Goal: Task Accomplishment & Management: Use online tool/utility

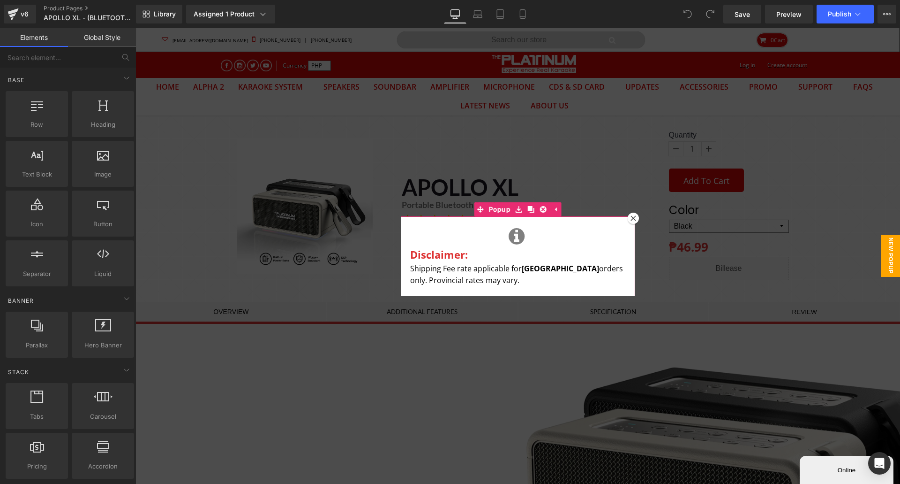
click at [631, 219] on icon at bounding box center [634, 218] width 6 height 6
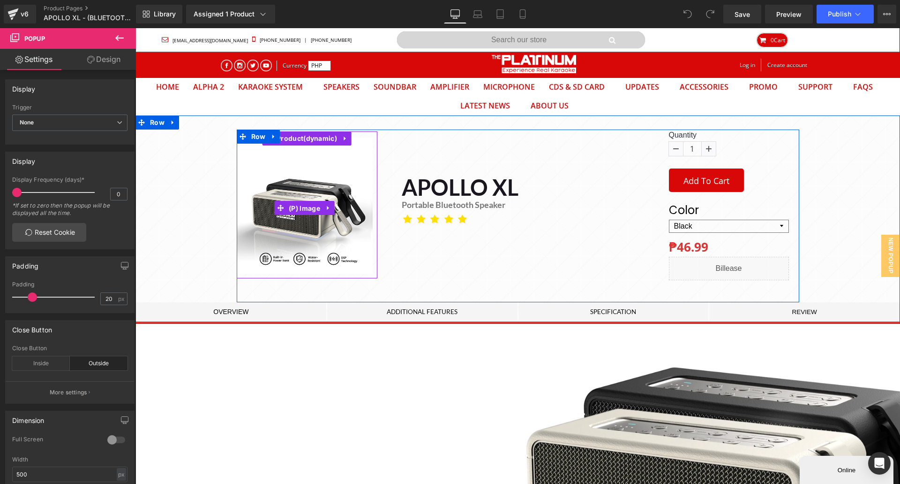
click at [310, 213] on span "(P) Image" at bounding box center [305, 208] width 36 height 14
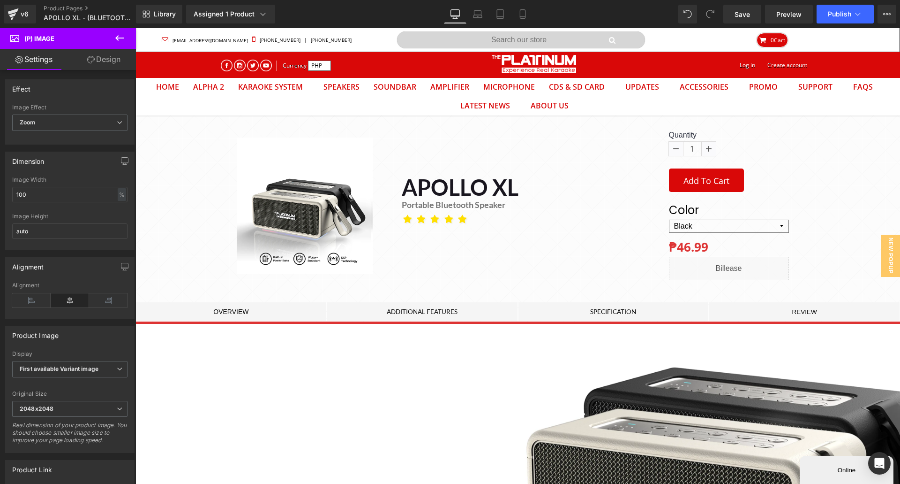
click at [95, 372] on span "First available Variant image" at bounding box center [69, 369] width 115 height 16
click at [77, 397] on div "First image from Shopify admin" at bounding box center [67, 402] width 83 height 13
click at [740, 17] on span "Save" at bounding box center [742, 14] width 15 height 10
click at [846, 23] on button "Publish" at bounding box center [845, 14] width 57 height 19
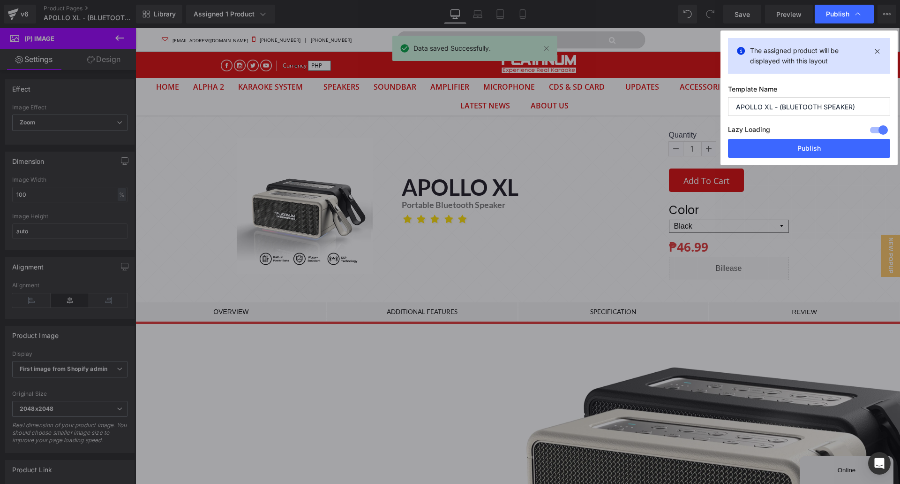
click at [794, 157] on button "Publish" at bounding box center [809, 148] width 162 height 19
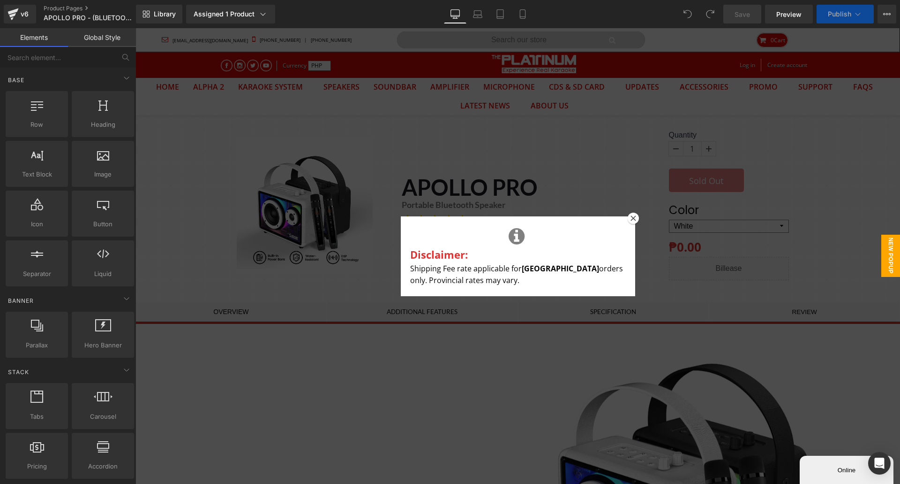
drag, startPoint x: 631, startPoint y: 219, endPoint x: 583, endPoint y: 212, distance: 48.9
click at [631, 219] on icon at bounding box center [634, 218] width 6 height 6
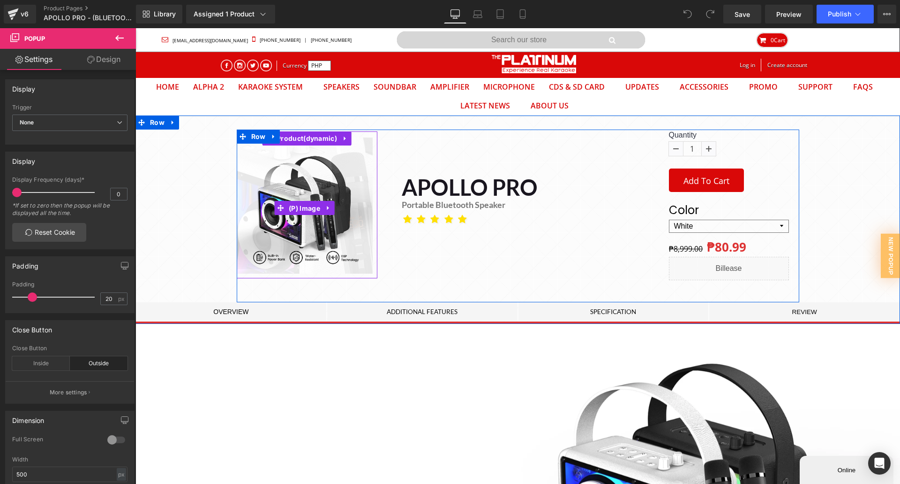
click at [295, 206] on span "(P) Image" at bounding box center [305, 208] width 36 height 14
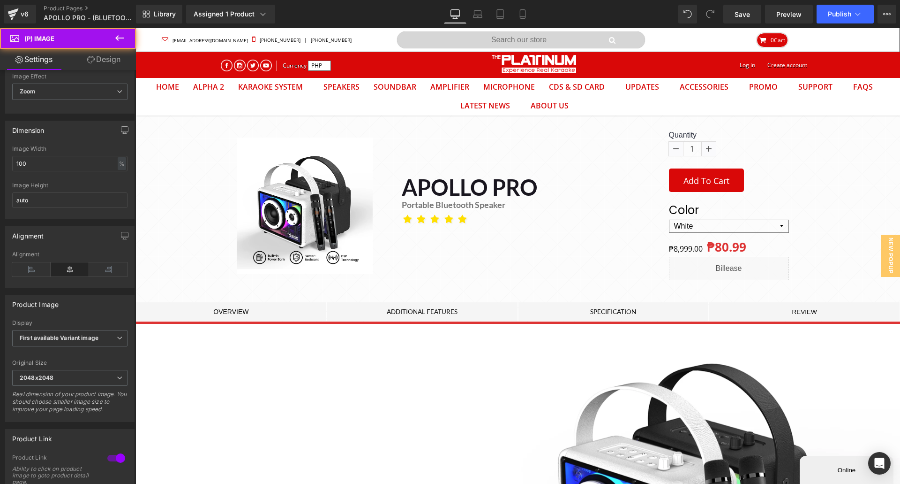
scroll to position [47, 0]
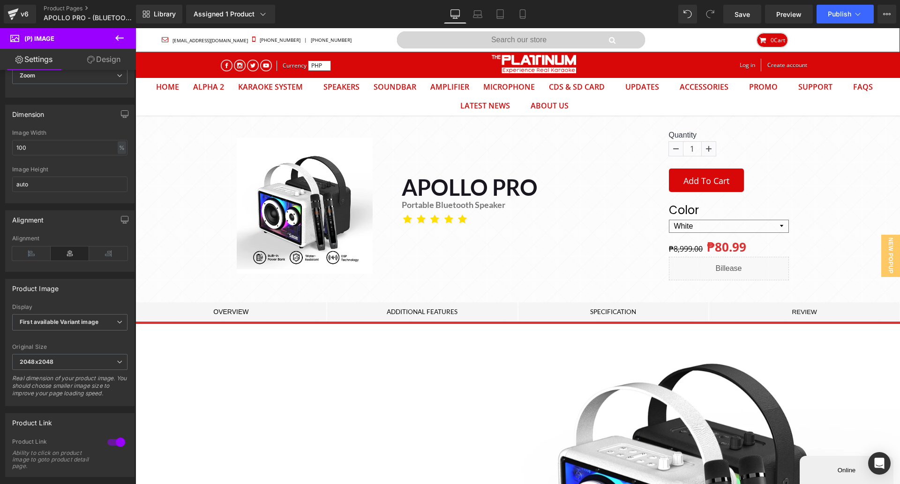
click at [90, 325] on span "First available Variant image" at bounding box center [69, 322] width 115 height 16
click at [76, 355] on div "First image from Shopify admin" at bounding box center [67, 355] width 83 height 13
click at [732, 15] on link "Save" at bounding box center [743, 14] width 38 height 19
click at [834, 19] on button "Publish" at bounding box center [845, 14] width 57 height 19
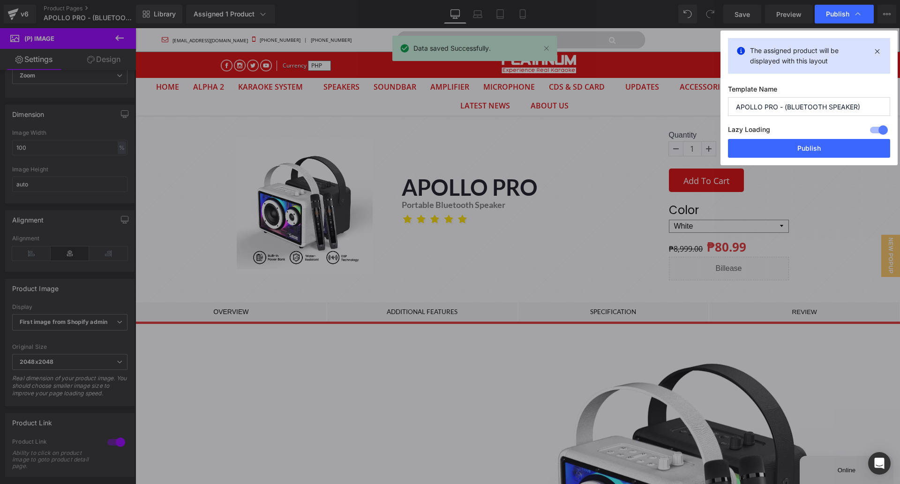
click at [810, 145] on button "Publish" at bounding box center [809, 148] width 162 height 19
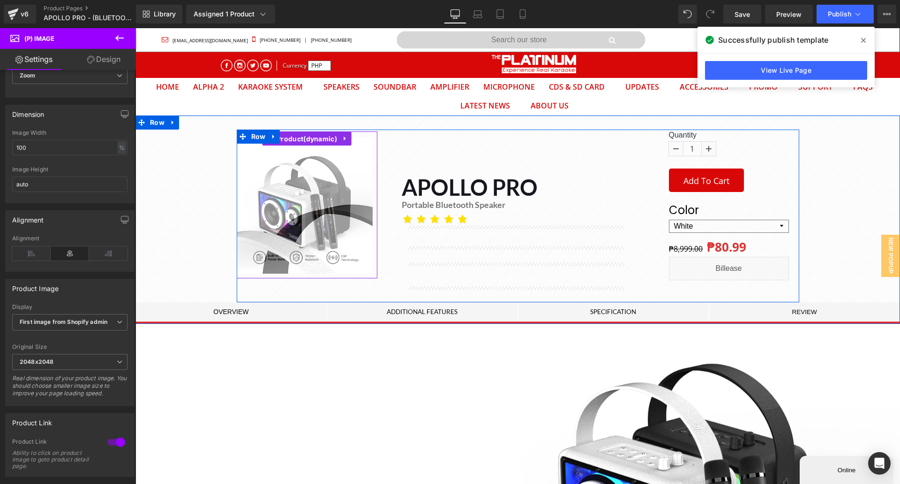
click at [298, 138] on span "Product" at bounding box center [306, 139] width 65 height 14
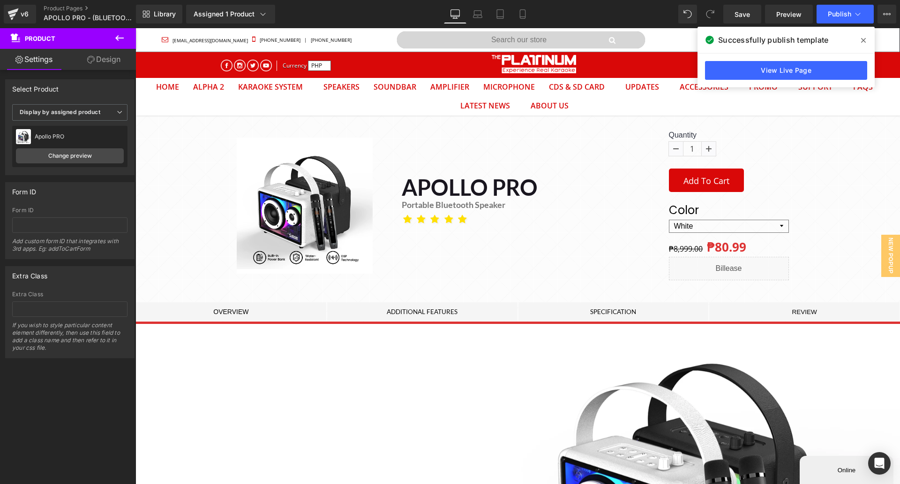
click at [121, 34] on icon at bounding box center [119, 37] width 11 height 11
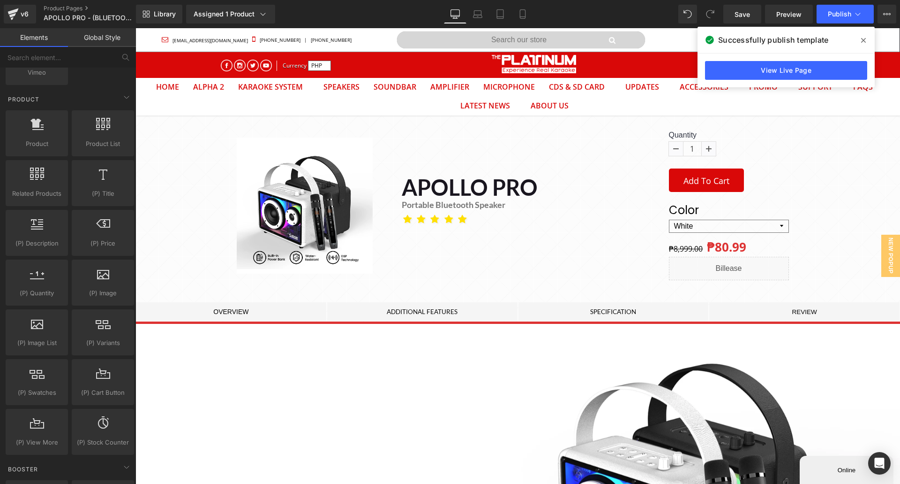
scroll to position [750, 0]
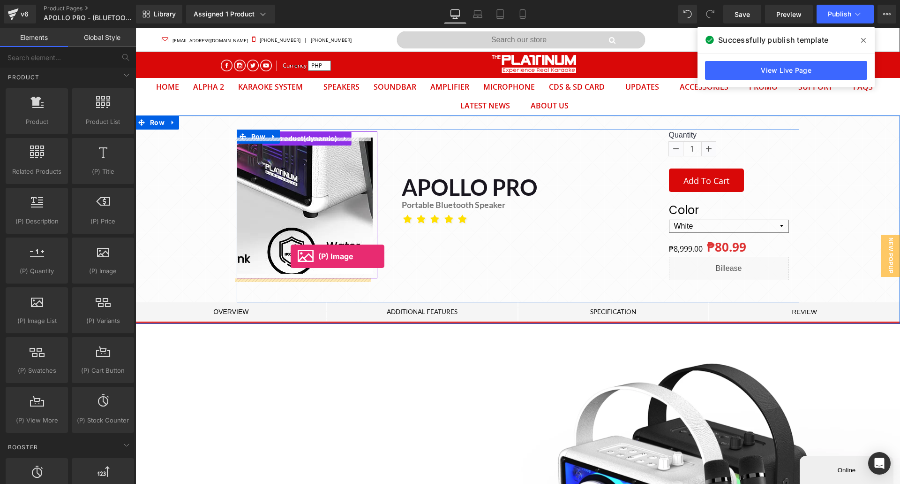
drag, startPoint x: 227, startPoint y: 303, endPoint x: 291, endPoint y: 256, distance: 79.1
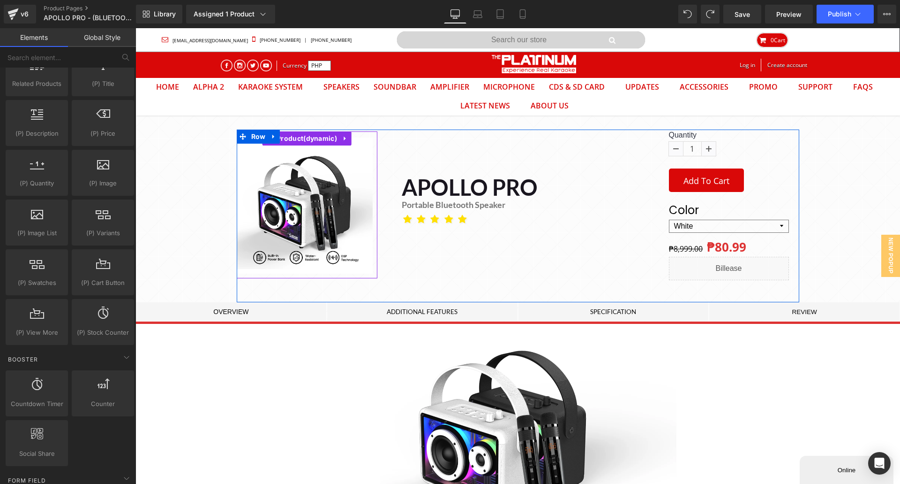
scroll to position [844, 0]
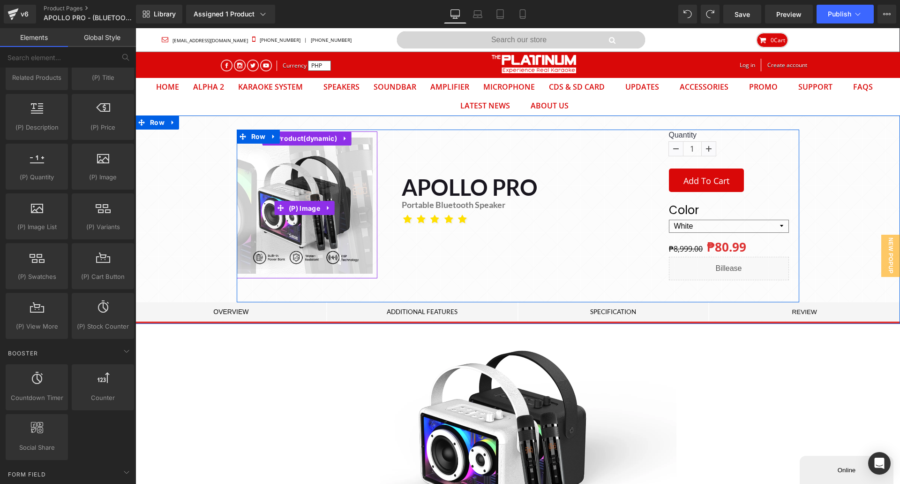
click at [310, 213] on span "(P) Image" at bounding box center [305, 208] width 36 height 14
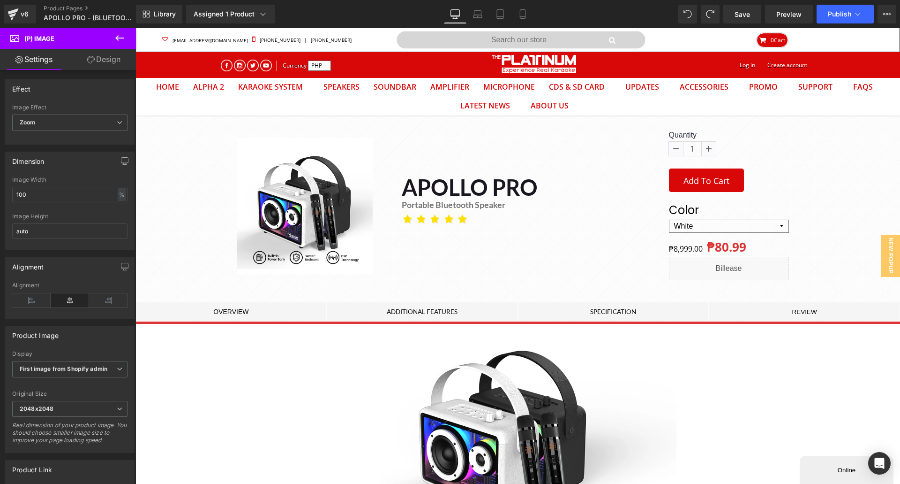
click at [60, 125] on span "Zoom" at bounding box center [69, 122] width 115 height 16
click at [60, 125] on span "Zoom" at bounding box center [68, 122] width 112 height 16
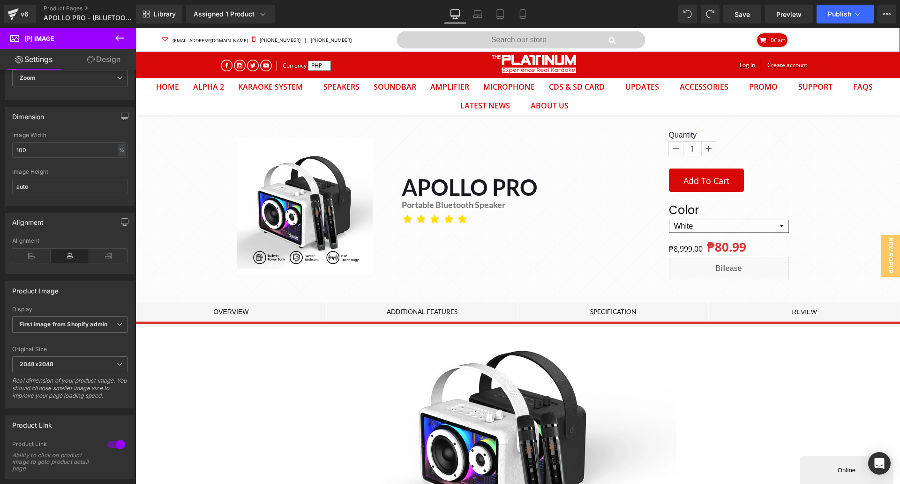
scroll to position [0, 0]
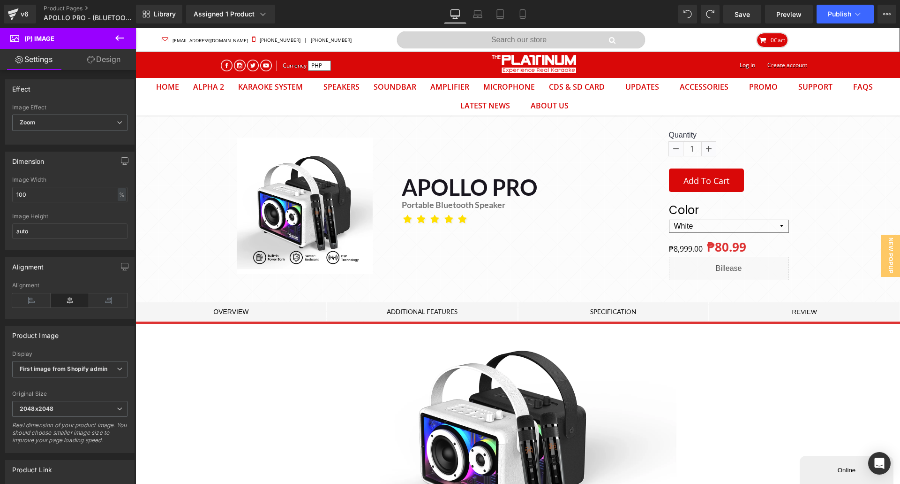
click at [65, 127] on span "Zoom" at bounding box center [69, 122] width 115 height 16
click at [65, 127] on span "Zoom" at bounding box center [68, 122] width 112 height 16
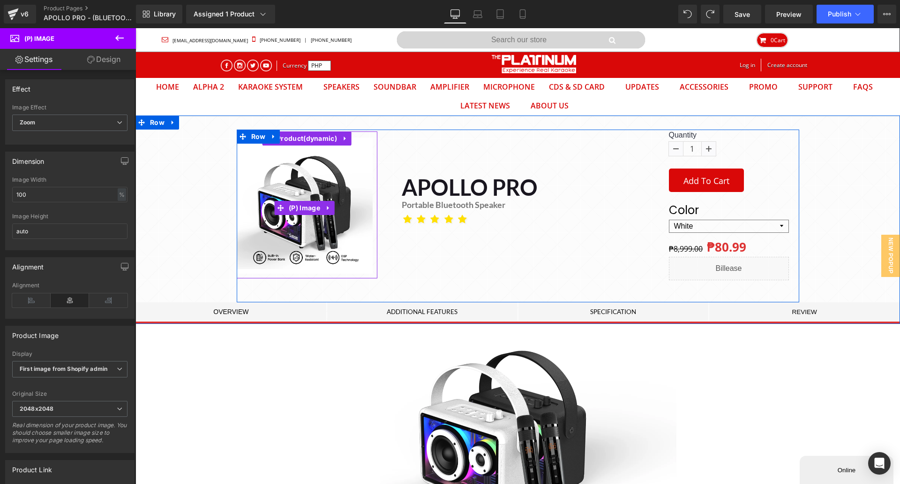
click at [303, 202] on span "(P) Image" at bounding box center [305, 208] width 36 height 14
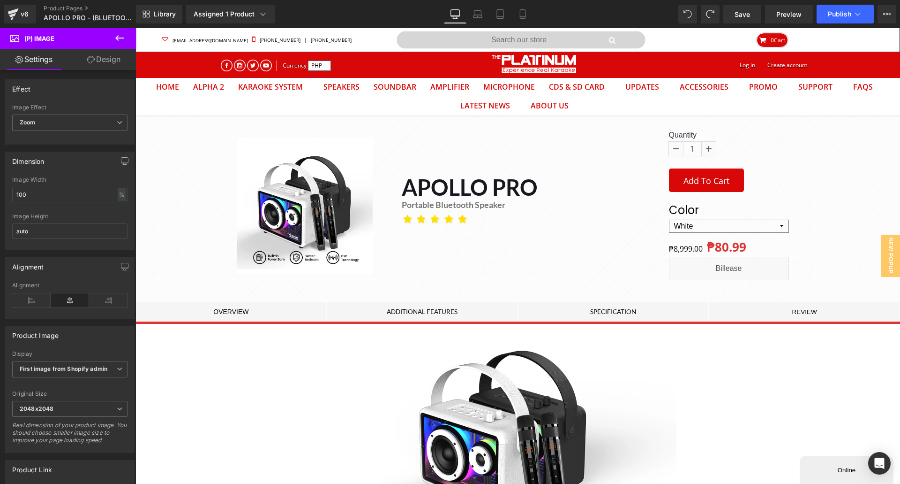
click at [115, 41] on icon at bounding box center [119, 37] width 11 height 11
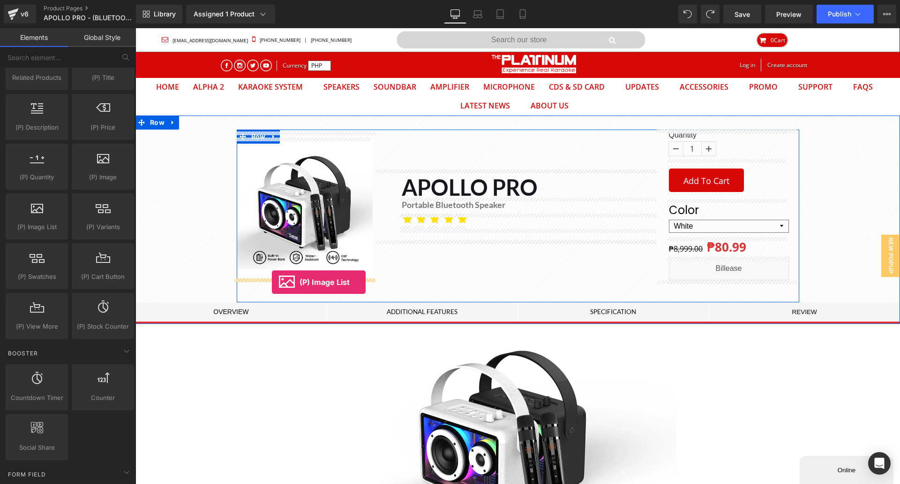
drag, startPoint x: 175, startPoint y: 246, endPoint x: 272, endPoint y: 282, distance: 103.0
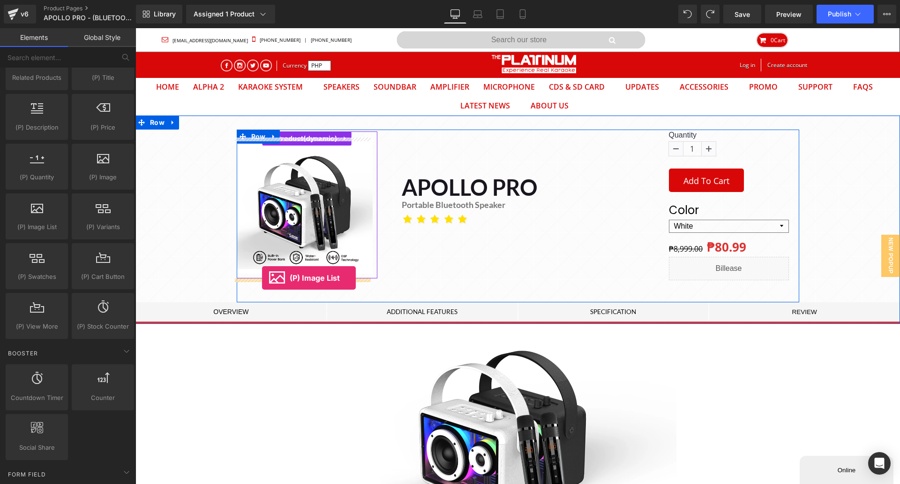
drag, startPoint x: 184, startPoint y: 243, endPoint x: 262, endPoint y: 278, distance: 85.5
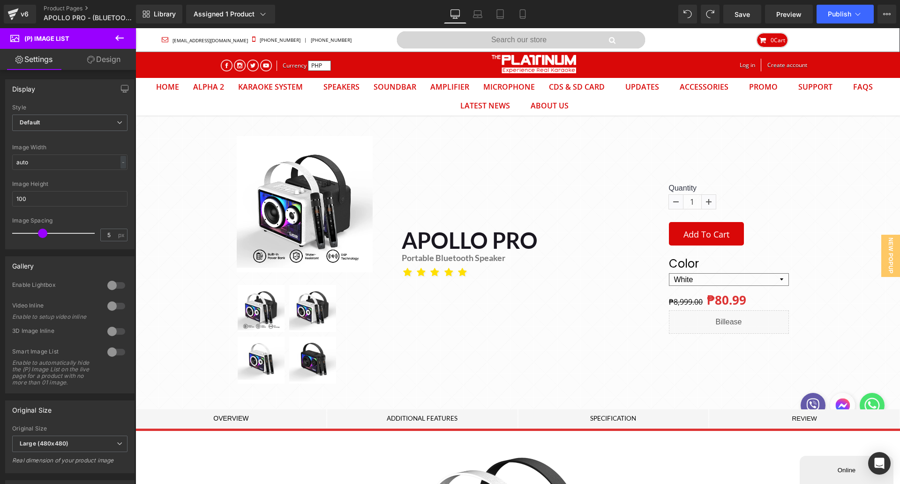
click at [95, 127] on span "Default" at bounding box center [69, 122] width 115 height 16
click at [64, 148] on li "Slider" at bounding box center [68, 153] width 112 height 14
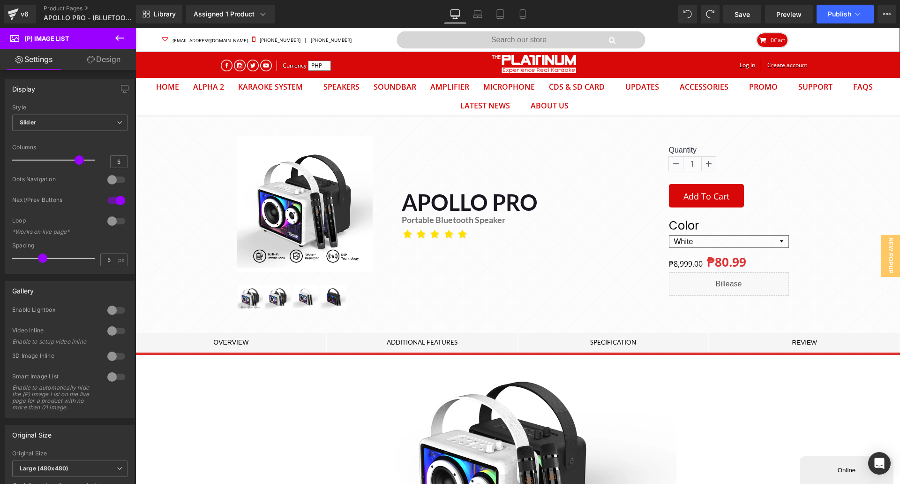
click at [113, 221] on div at bounding box center [116, 220] width 23 height 15
click at [118, 180] on div at bounding box center [116, 179] width 23 height 15
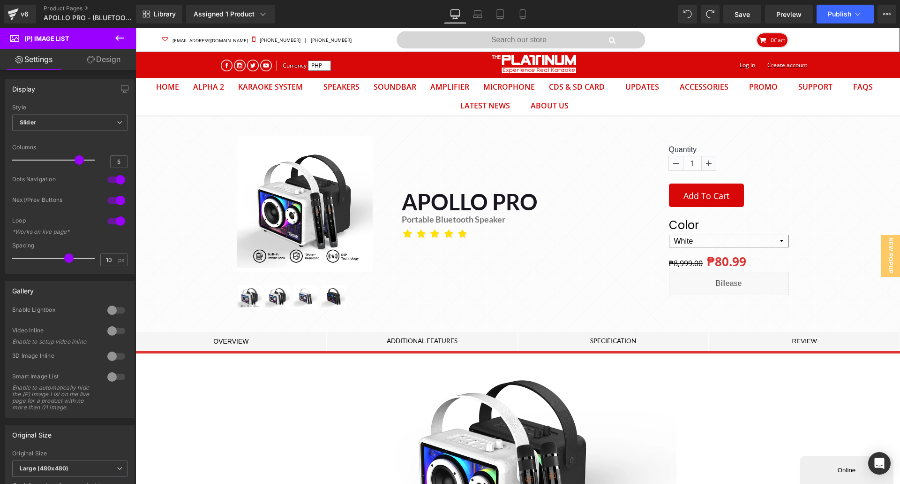
type input "11"
drag, startPoint x: 45, startPoint y: 259, endPoint x: 76, endPoint y: 261, distance: 31.0
click at [76, 261] on div at bounding box center [56, 258] width 78 height 19
click at [115, 309] on div at bounding box center [116, 309] width 23 height 15
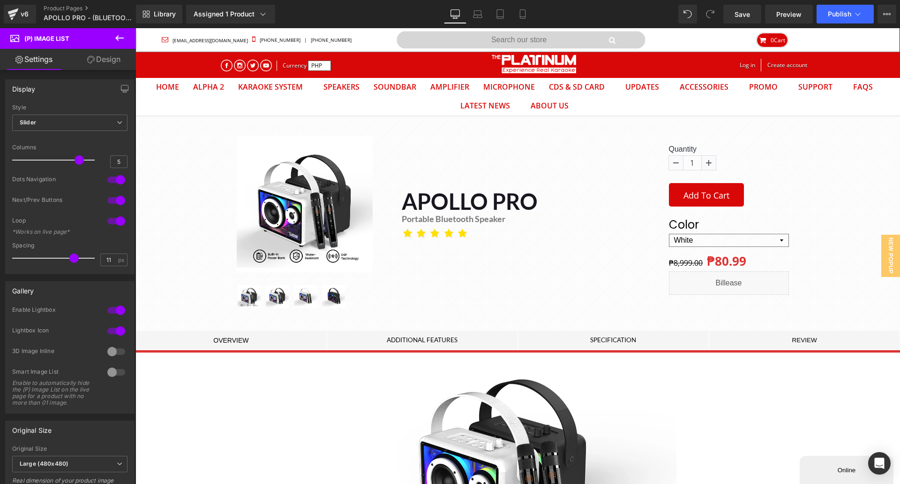
click at [108, 351] on div at bounding box center [116, 351] width 23 height 15
click at [110, 352] on div at bounding box center [116, 351] width 23 height 15
click at [108, 371] on div at bounding box center [116, 371] width 23 height 15
click at [105, 308] on div at bounding box center [116, 309] width 23 height 15
click at [754, 14] on link "Save" at bounding box center [743, 14] width 38 height 19
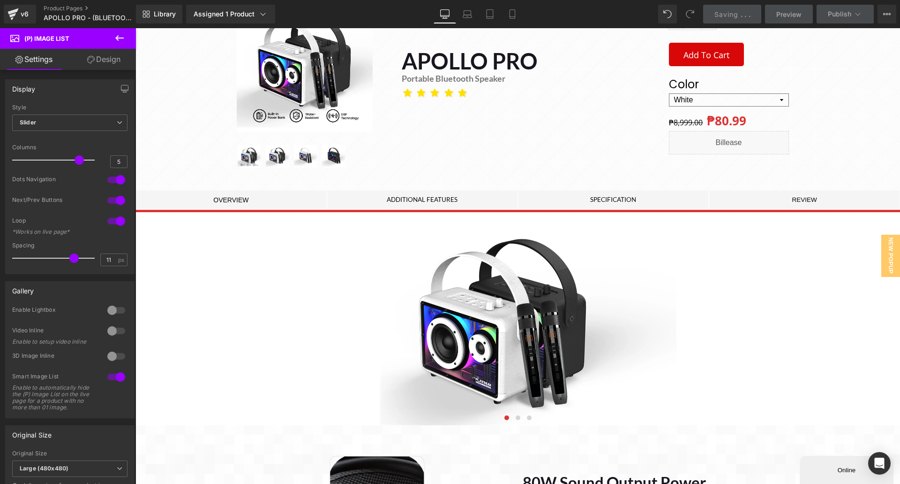
scroll to position [141, 0]
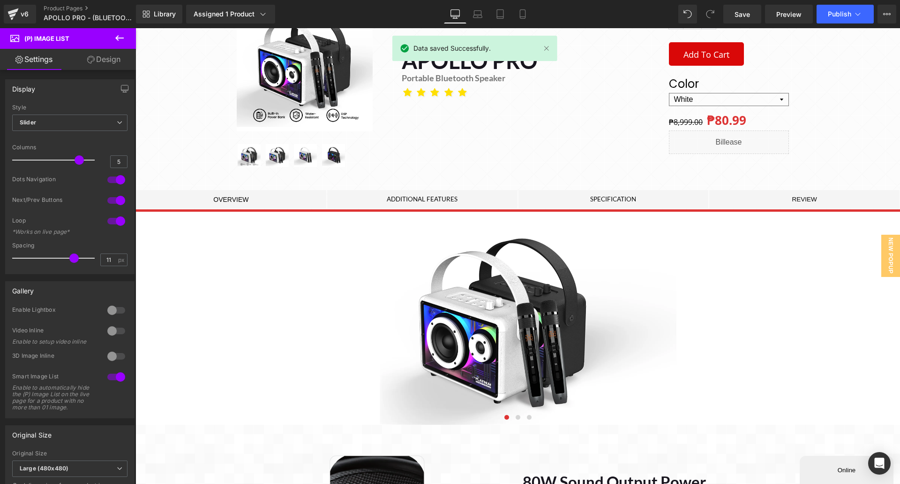
click at [842, 13] on span "Publish" at bounding box center [839, 14] width 23 height 8
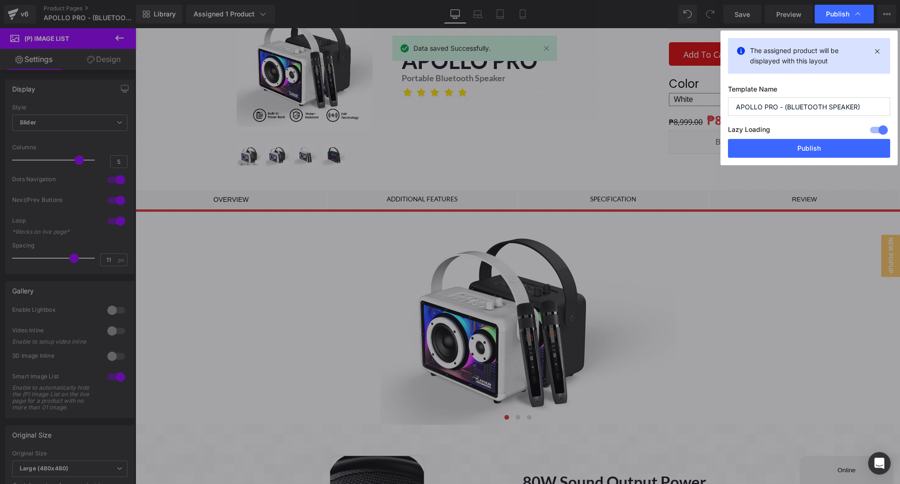
click at [794, 151] on button "Publish" at bounding box center [809, 148] width 162 height 19
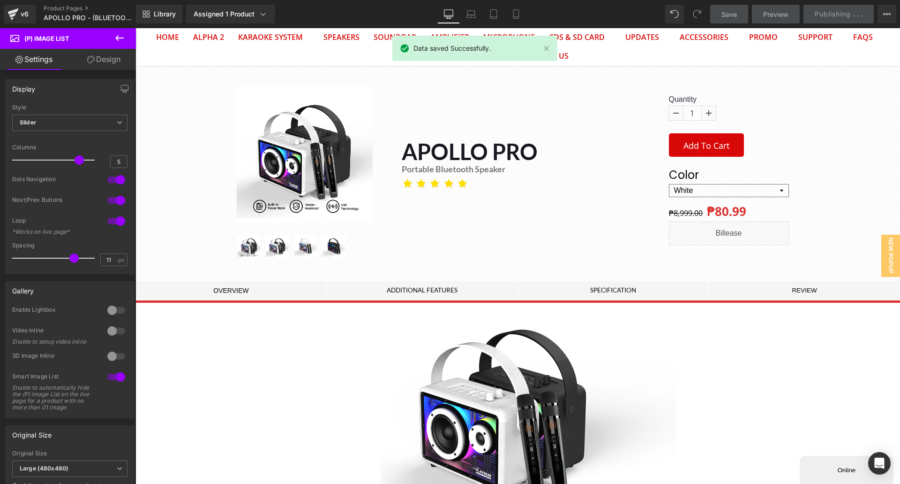
scroll to position [47, 0]
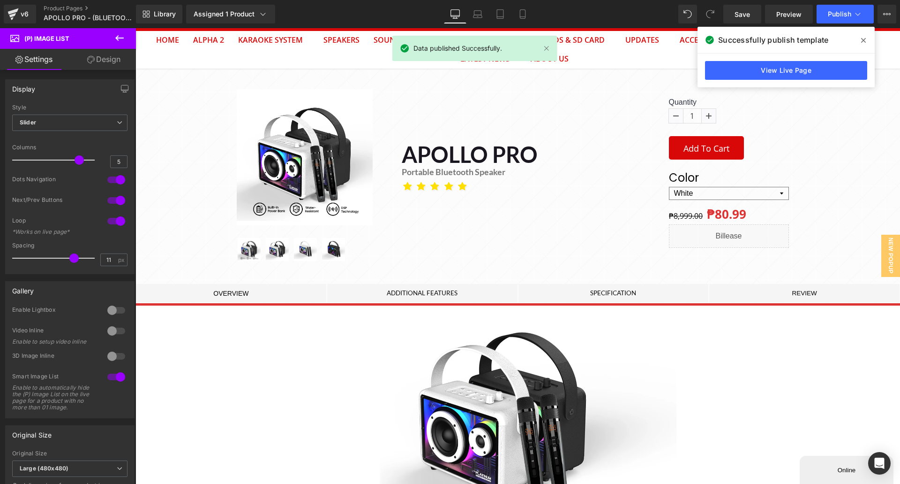
click at [785, 15] on span "Preview" at bounding box center [789, 14] width 25 height 10
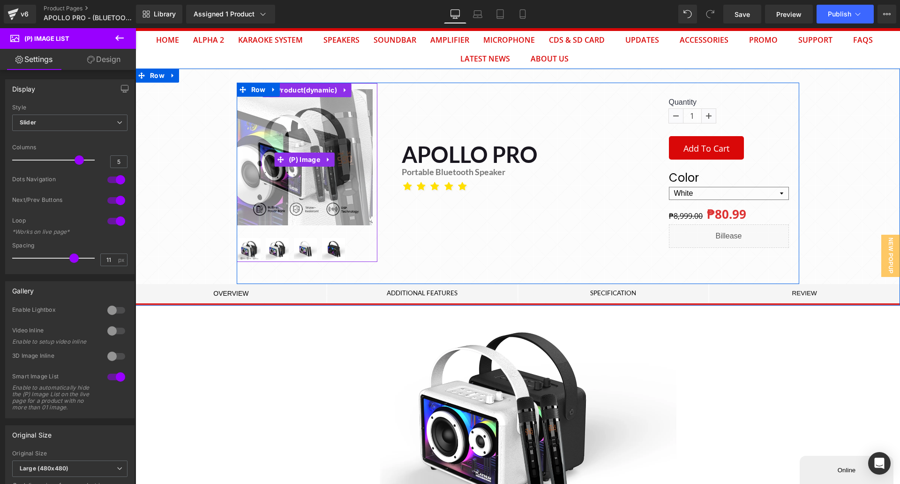
click at [300, 163] on span "(P) Image" at bounding box center [305, 159] width 36 height 14
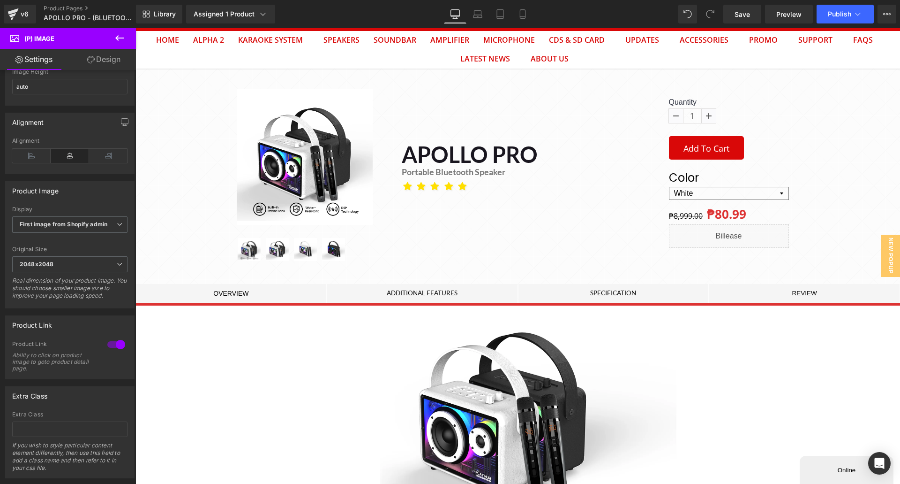
scroll to position [165, 0]
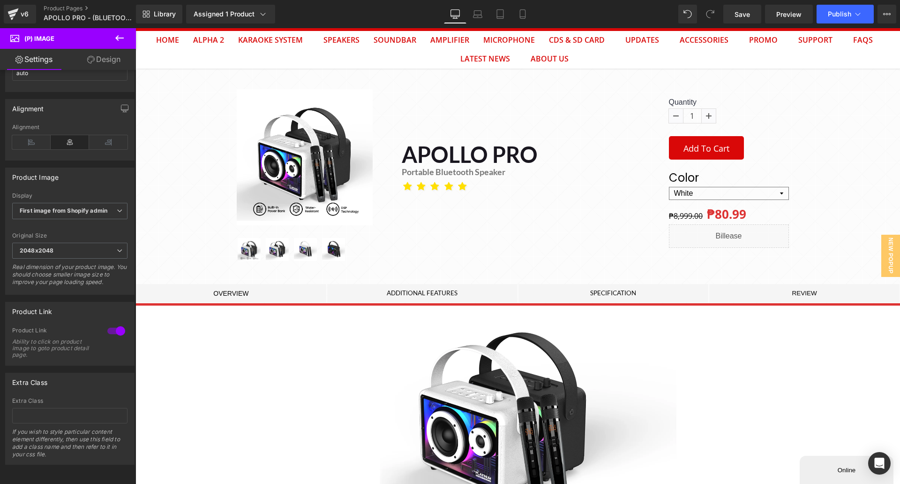
click at [83, 207] on b "First image from Shopify admin" at bounding box center [64, 210] width 88 height 7
click at [74, 302] on div "Product Link 1 Product Link Ability to click on product image to goto product d…" at bounding box center [69, 334] width 129 height 64
click at [128, 329] on div "1 Product Link Ability to click on product image to goto product detail page." at bounding box center [70, 345] width 129 height 38
click at [116, 325] on div at bounding box center [116, 330] width 23 height 15
click at [104, 203] on span "First image from Shopify admin" at bounding box center [69, 211] width 115 height 16
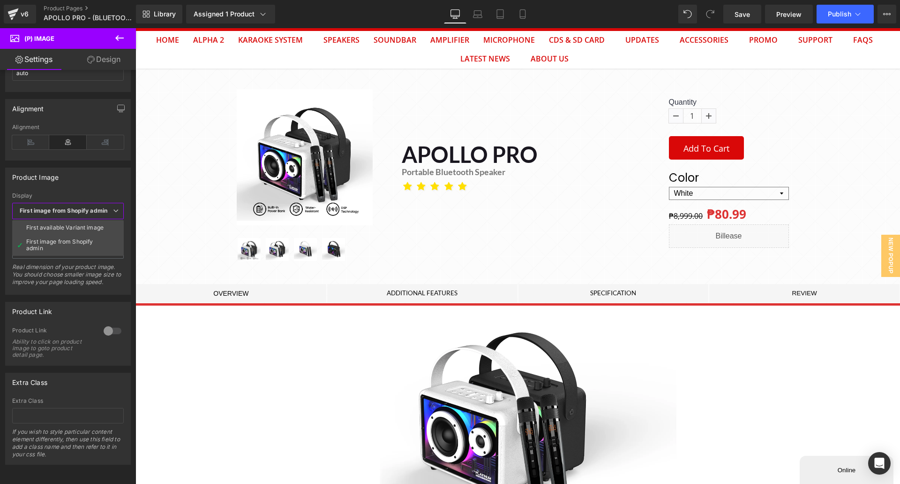
click at [95, 207] on b "First image from Shopify admin" at bounding box center [64, 210] width 88 height 7
click at [94, 207] on b "First image from Shopify admin" at bounding box center [64, 210] width 88 height 7
click at [77, 220] on li "First available Variant image" at bounding box center [68, 227] width 112 height 14
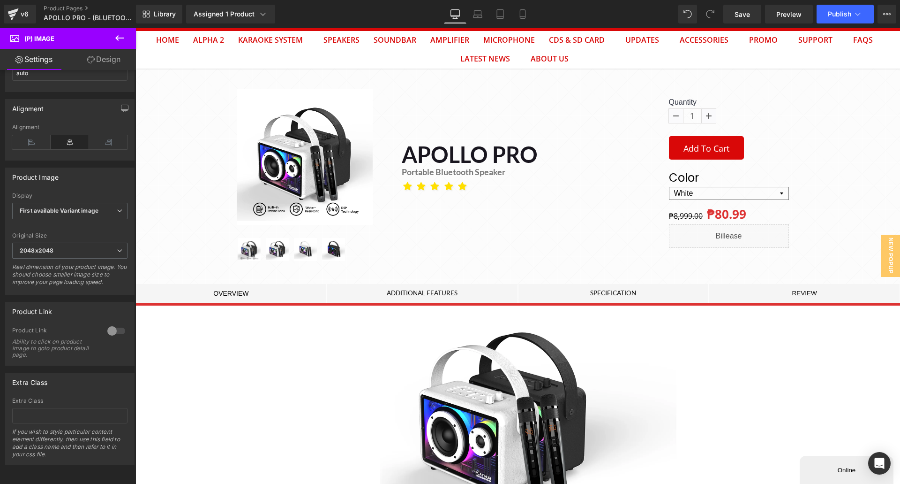
click at [73, 207] on b "First available Variant image" at bounding box center [59, 210] width 79 height 7
click at [70, 220] on li "First available Variant image" at bounding box center [68, 227] width 112 height 14
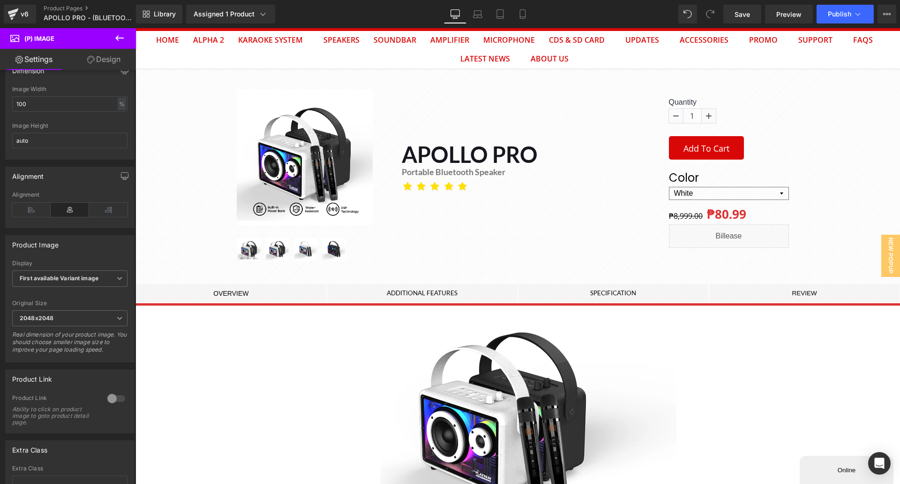
scroll to position [0, 0]
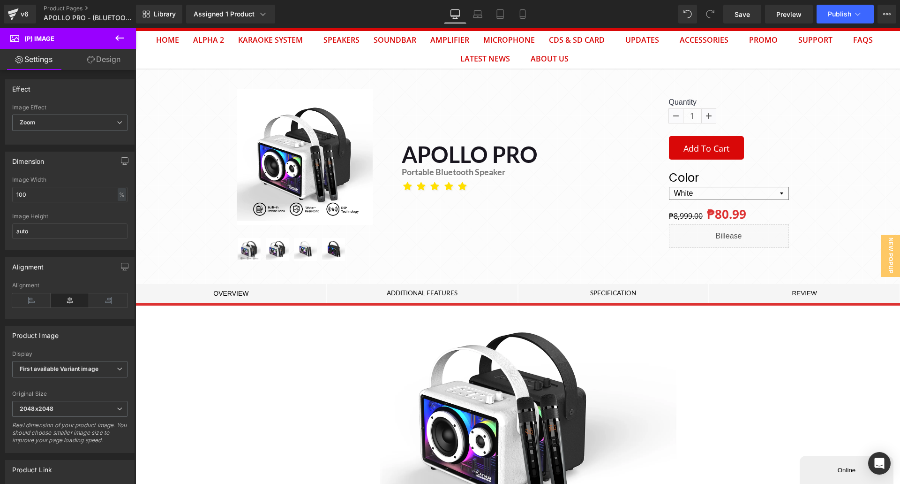
click at [110, 121] on span "Zoom" at bounding box center [69, 122] width 115 height 16
click at [76, 89] on div "Effect" at bounding box center [68, 89] width 125 height 18
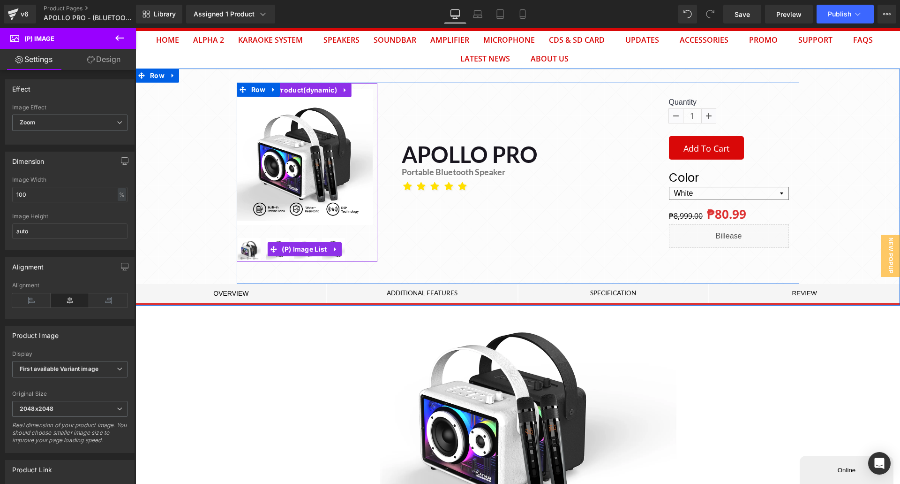
click at [302, 251] on span "(P) Image List" at bounding box center [305, 249] width 50 height 14
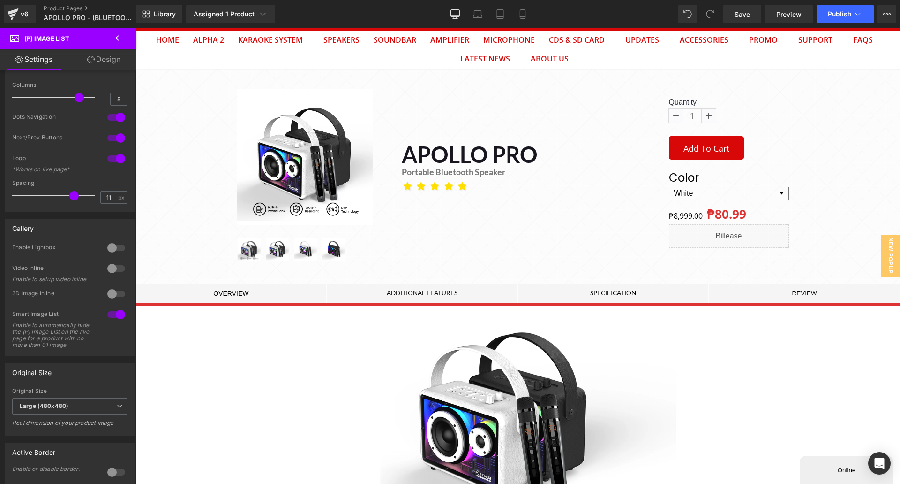
scroll to position [266, 0]
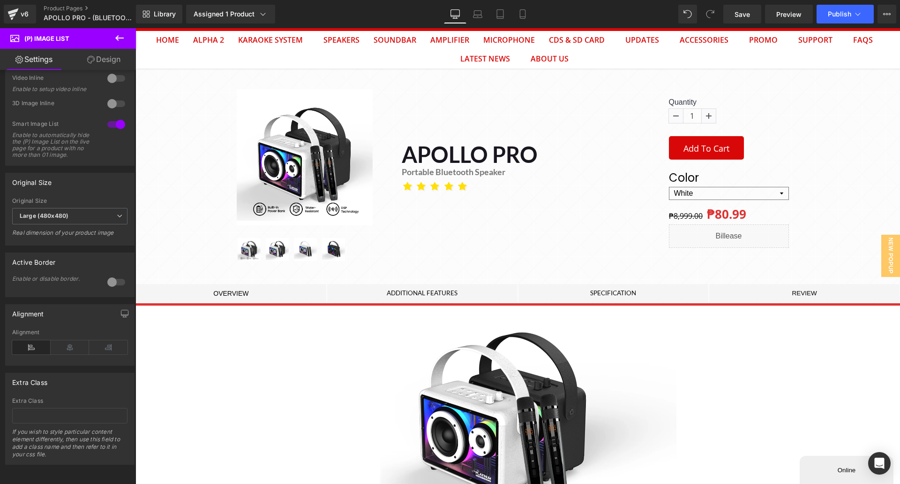
click at [79, 208] on span "Large (480x480)" at bounding box center [69, 216] width 115 height 16
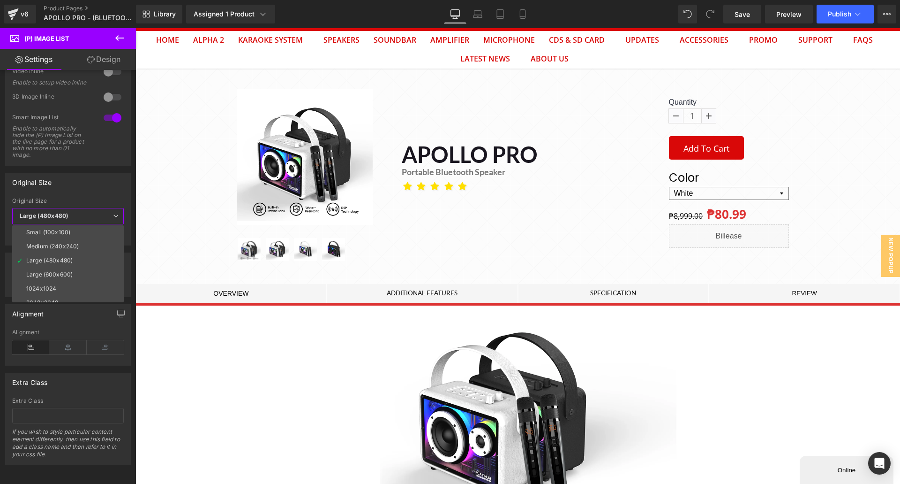
click at [85, 225] on li "Small (100x100)" at bounding box center [70, 232] width 116 height 14
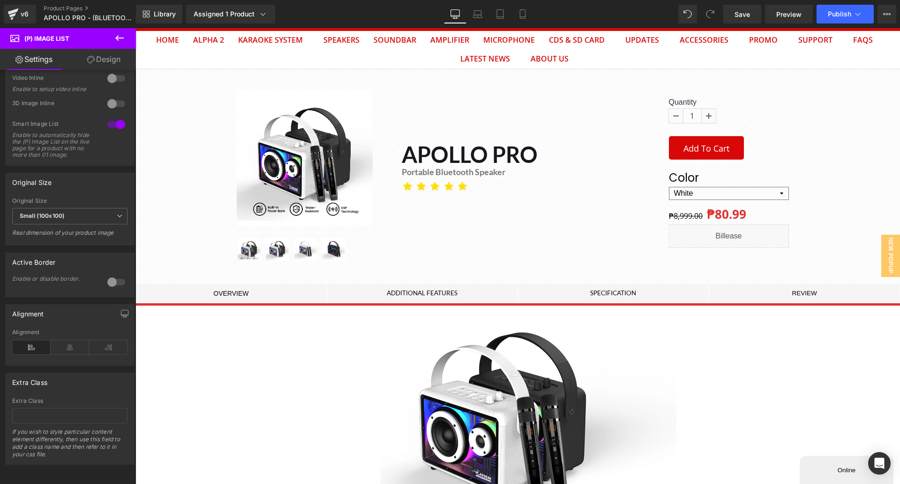
click at [75, 211] on span "Small (100x100)" at bounding box center [69, 216] width 115 height 16
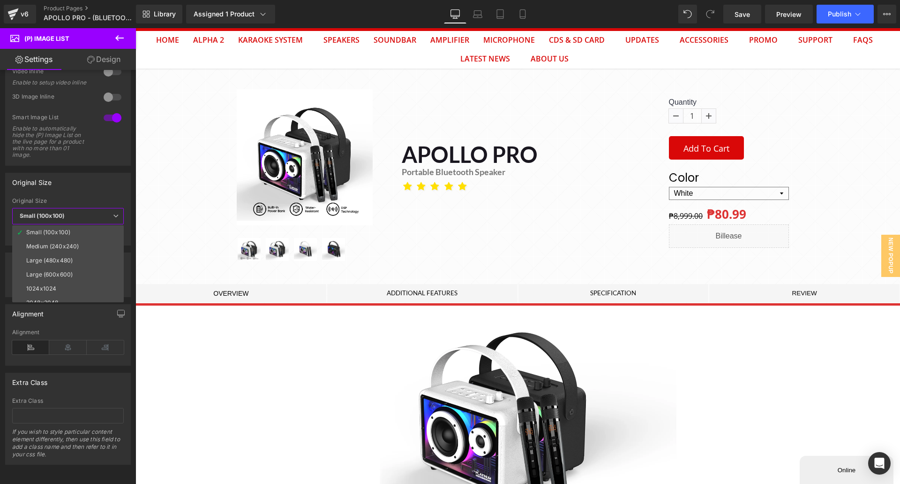
scroll to position [8, 0]
click at [50, 288] on li "2048x2048" at bounding box center [70, 295] width 116 height 14
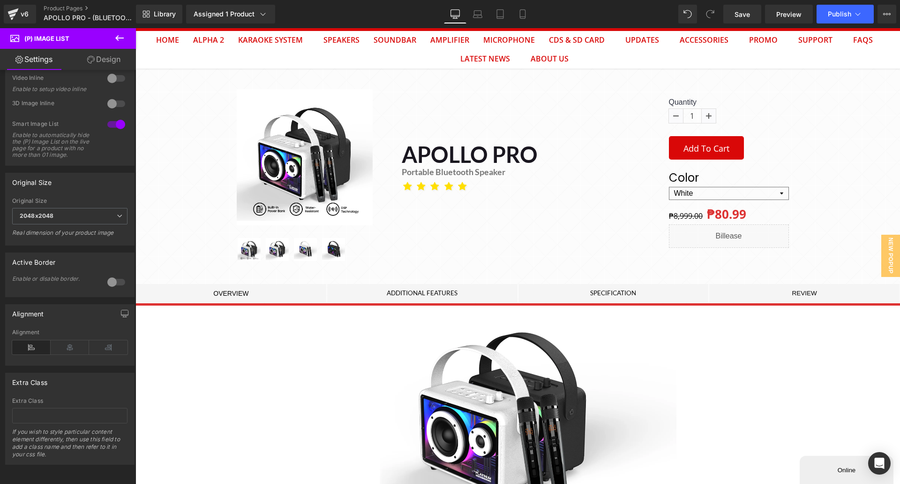
click at [123, 278] on div at bounding box center [116, 281] width 23 height 15
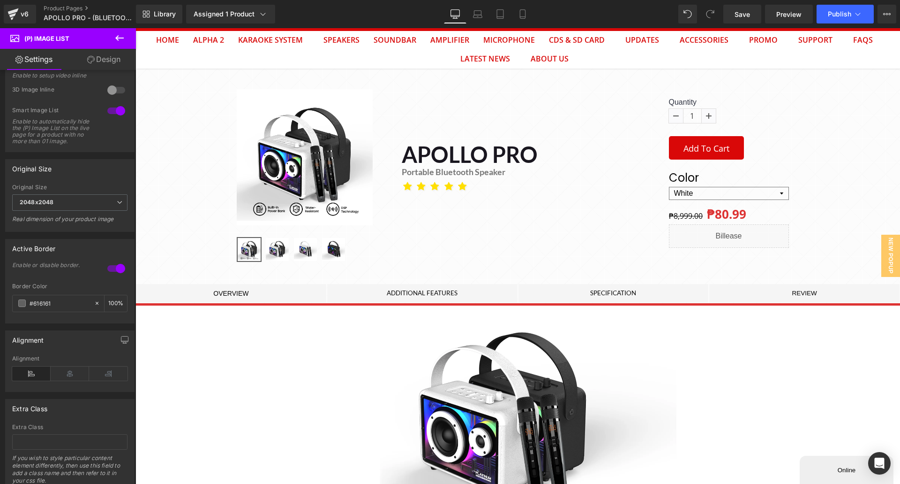
click at [121, 276] on div at bounding box center [116, 268] width 23 height 15
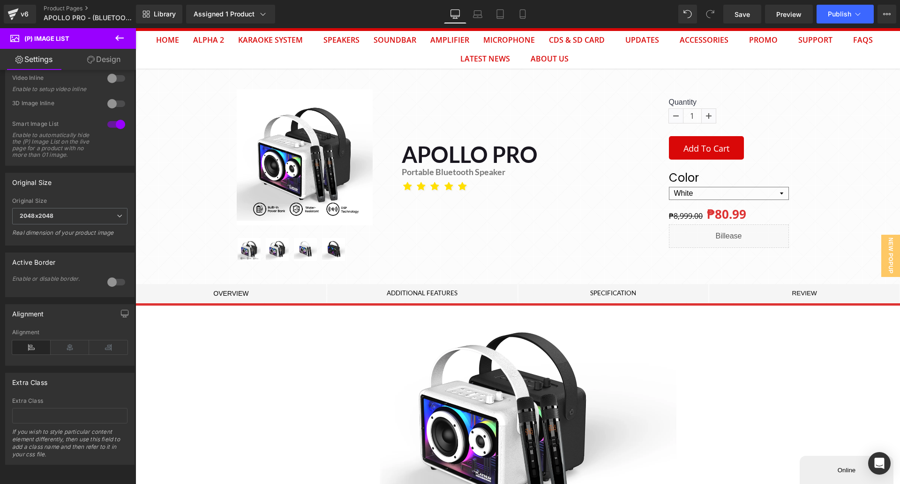
click at [121, 276] on div at bounding box center [116, 281] width 23 height 15
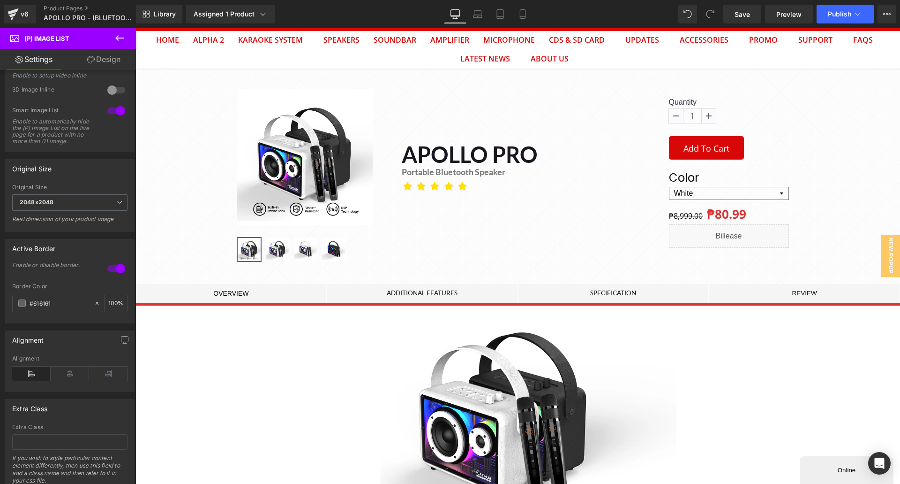
click at [20, 307] on span at bounding box center [22, 303] width 8 height 8
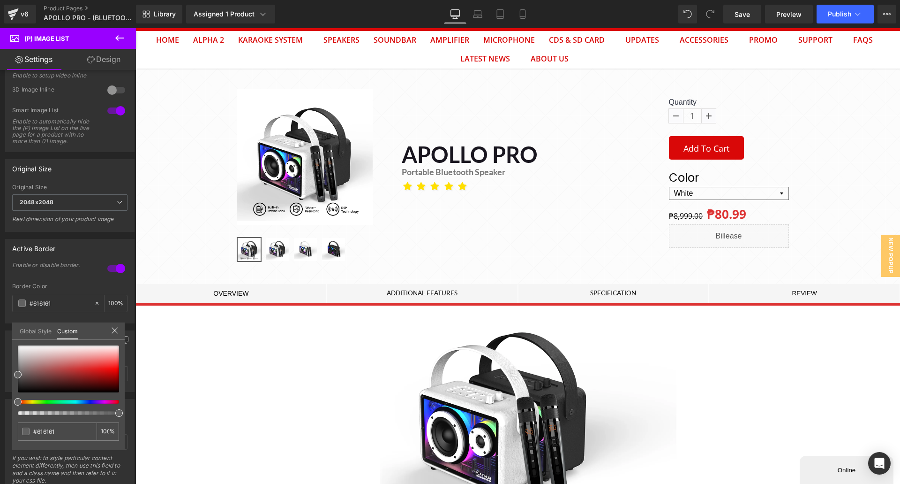
type input "#606060"
click at [32, 400] on div at bounding box center [64, 402] width 101 height 4
type input "#d7d8ce"
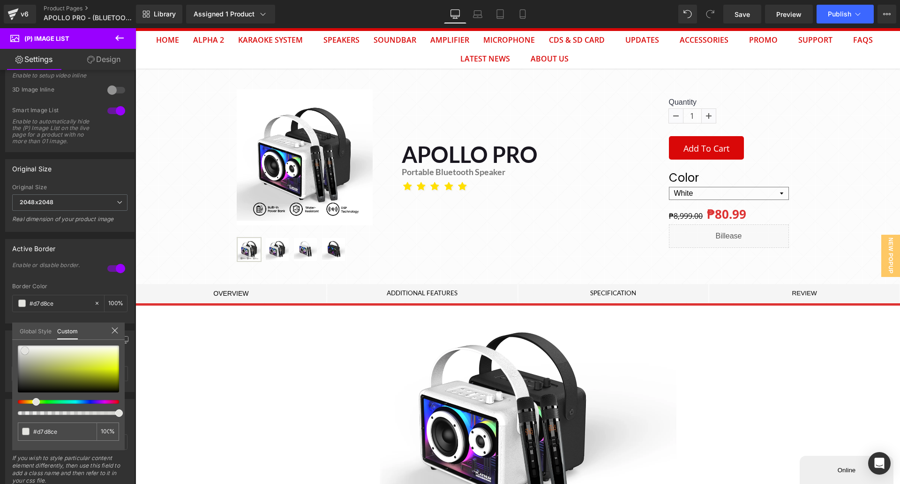
type input "#e0e0da"
type input "#ffffff"
type input "#f2f2f2"
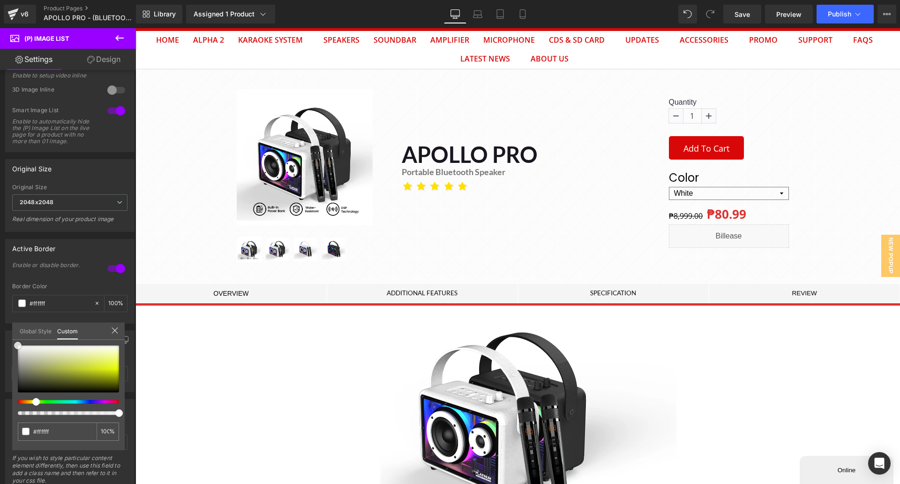
type input "#f2f2f2"
type input "#baba91"
type input "#b6b67b"
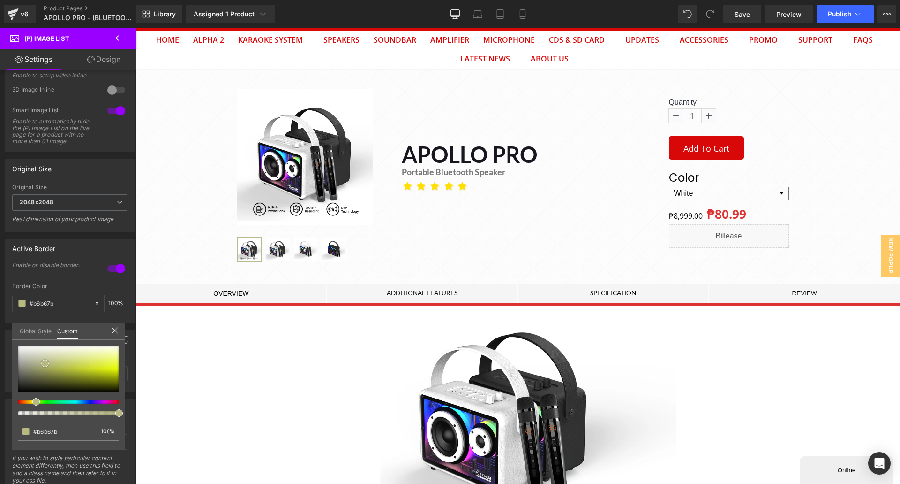
type input "#b6b676"
type input "#b5b577"
type input "#bdbd79"
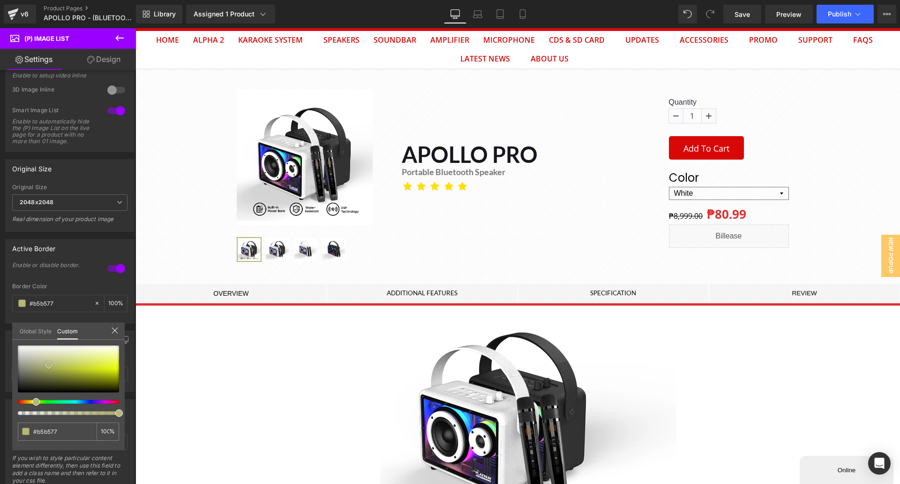
type input "#bdbd79"
type input "#dddd9b"
type input "#e7e7ab"
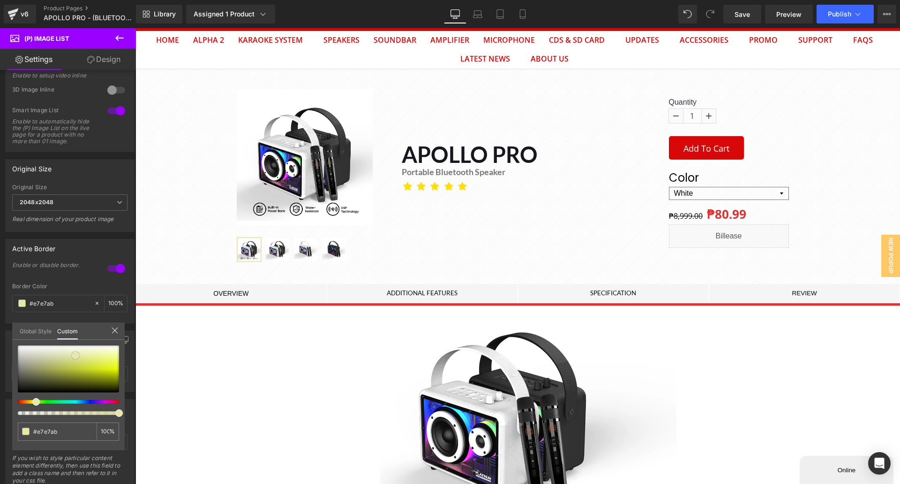
type input "#e8e8af"
drag, startPoint x: 25, startPoint y: 350, endPoint x: 71, endPoint y: 349, distance: 46.4
click at [75, 354] on div at bounding box center [68, 368] width 101 height 47
type input "#eaeab2"
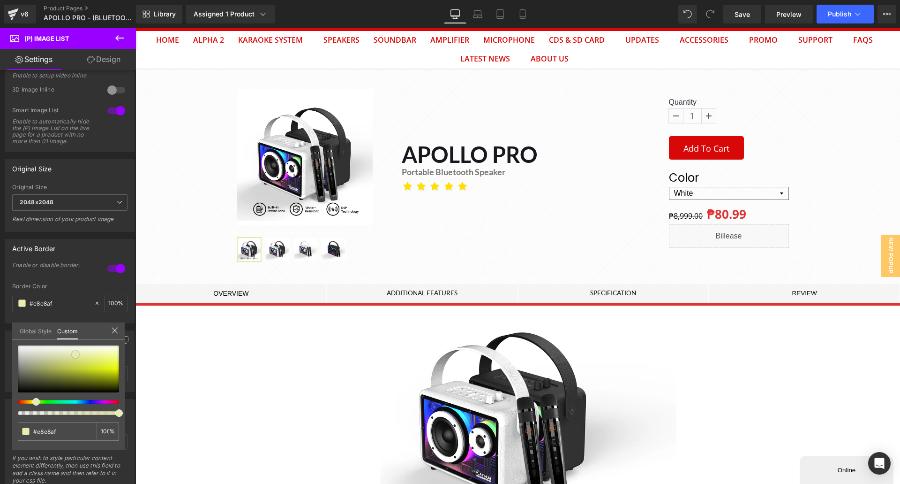
type input "#eaeab2"
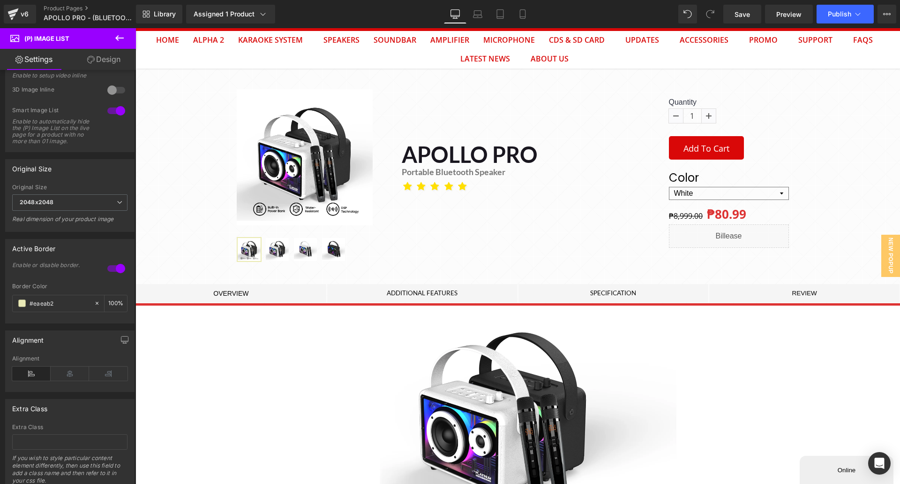
click at [94, 306] on icon at bounding box center [97, 303] width 7 height 7
type input "none"
type input "0"
click at [91, 283] on div "Enable or disable border." at bounding box center [69, 273] width 115 height 19
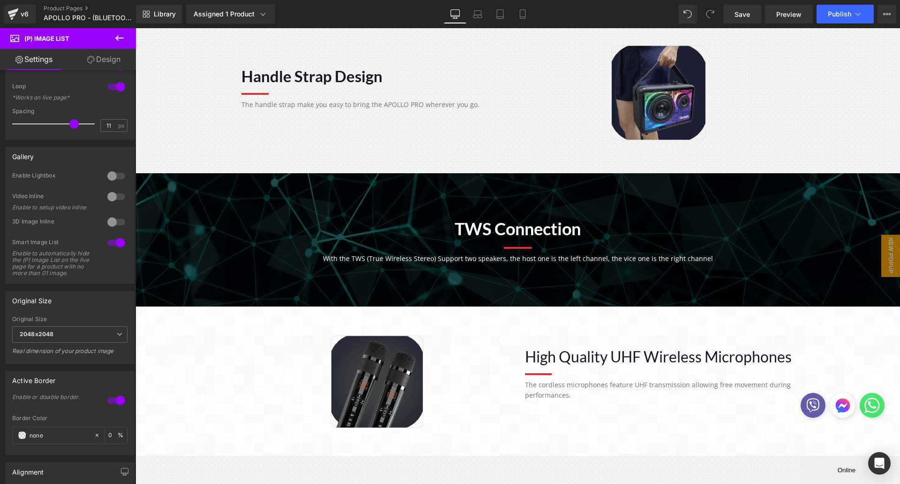
scroll to position [0, 0]
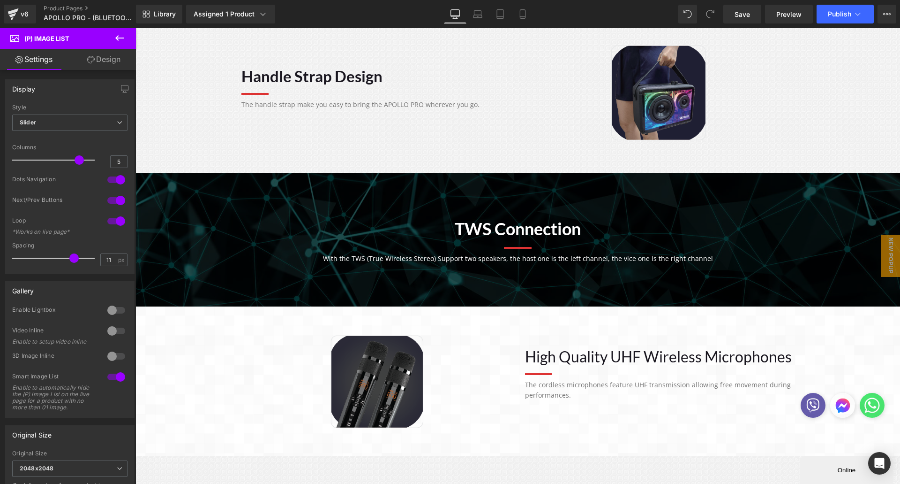
click at [52, 7] on link "Product Pages" at bounding box center [98, 9] width 108 height 8
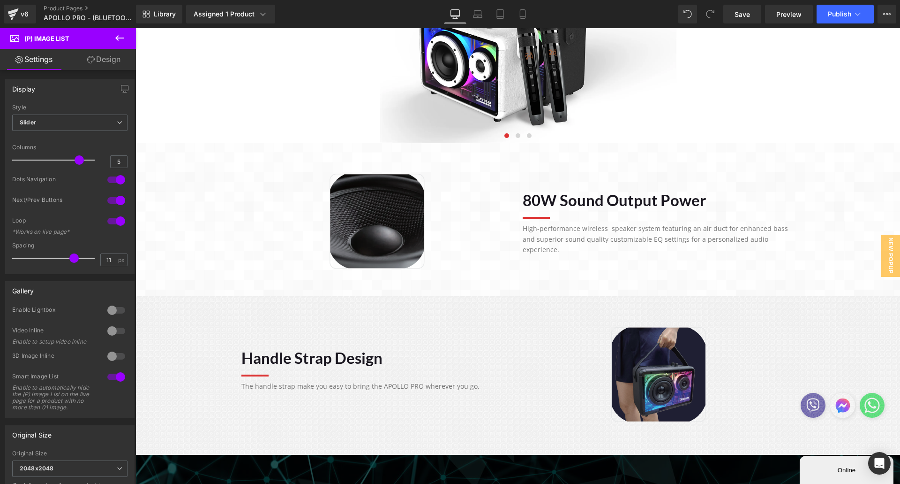
scroll to position [94, 0]
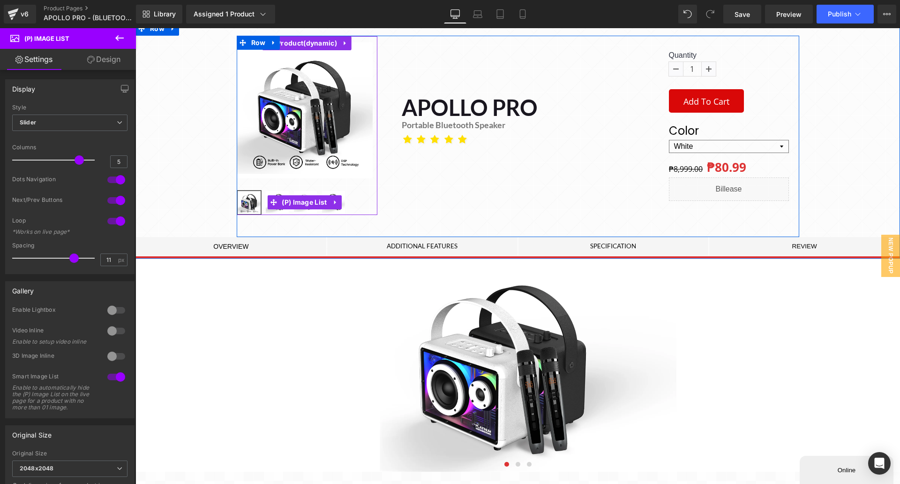
click at [299, 202] on span "(P) Image List" at bounding box center [305, 202] width 50 height 14
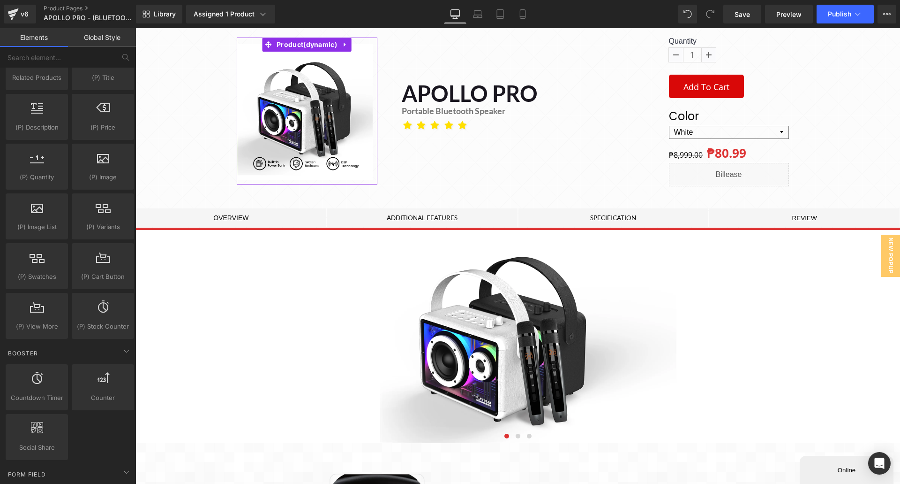
click at [739, 18] on span "Save" at bounding box center [742, 14] width 15 height 10
click at [846, 20] on button "Publish" at bounding box center [845, 14] width 57 height 19
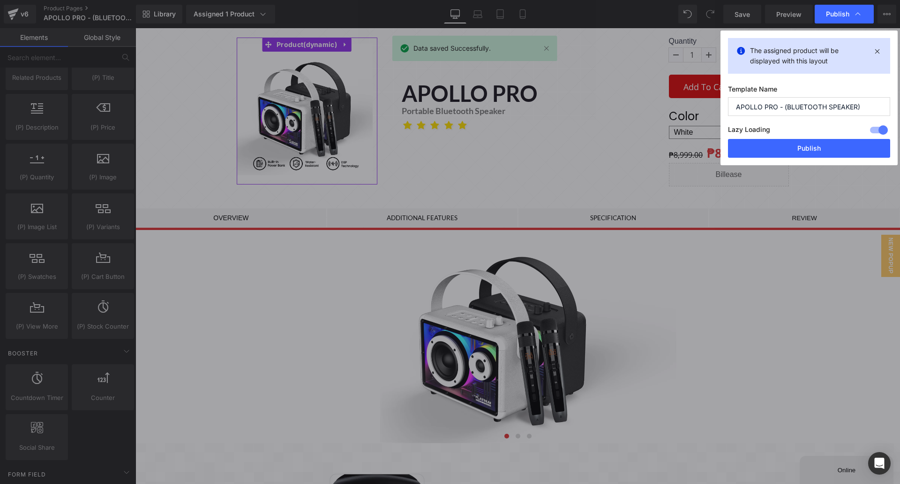
drag, startPoint x: 814, startPoint y: 149, endPoint x: 677, endPoint y: 120, distance: 140.0
click at [814, 149] on button "Publish" at bounding box center [809, 148] width 162 height 19
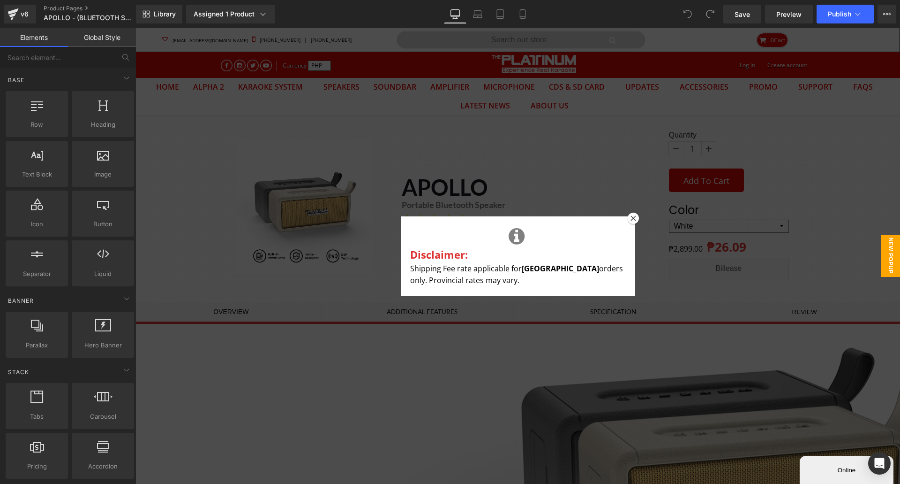
click at [631, 217] on icon at bounding box center [633, 217] width 5 height 5
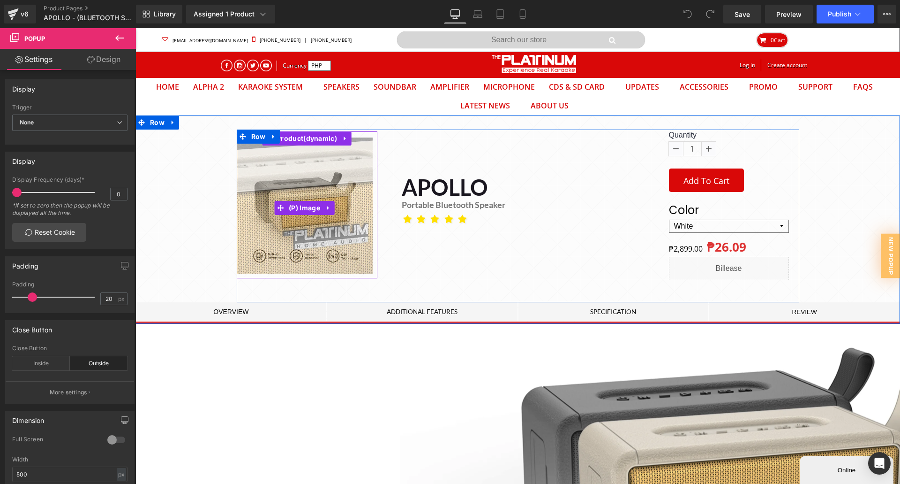
drag, startPoint x: 302, startPoint y: 205, endPoint x: 229, endPoint y: 229, distance: 76.5
click at [302, 205] on span "(P) Image" at bounding box center [305, 208] width 36 height 14
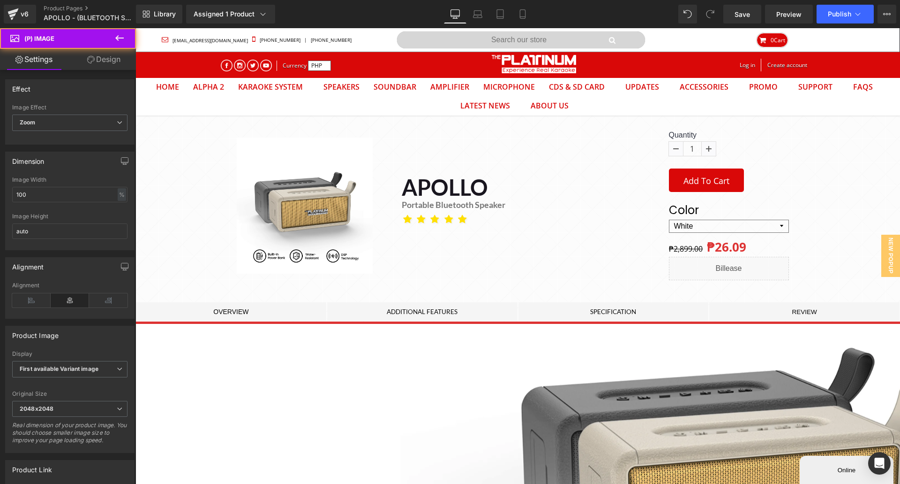
click at [62, 363] on span "First available Variant image" at bounding box center [69, 369] width 115 height 16
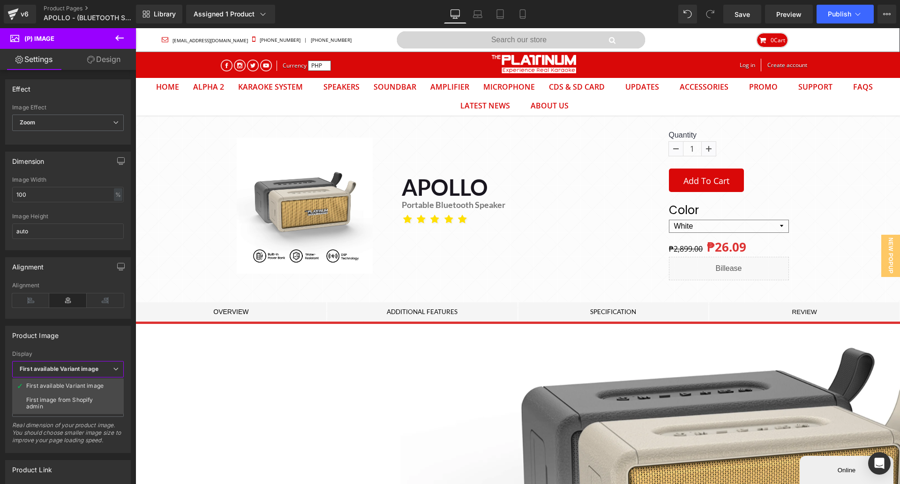
click at [63, 398] on div "First image from Shopify admin" at bounding box center [67, 402] width 83 height 13
click at [734, 18] on link "Save" at bounding box center [743, 14] width 38 height 19
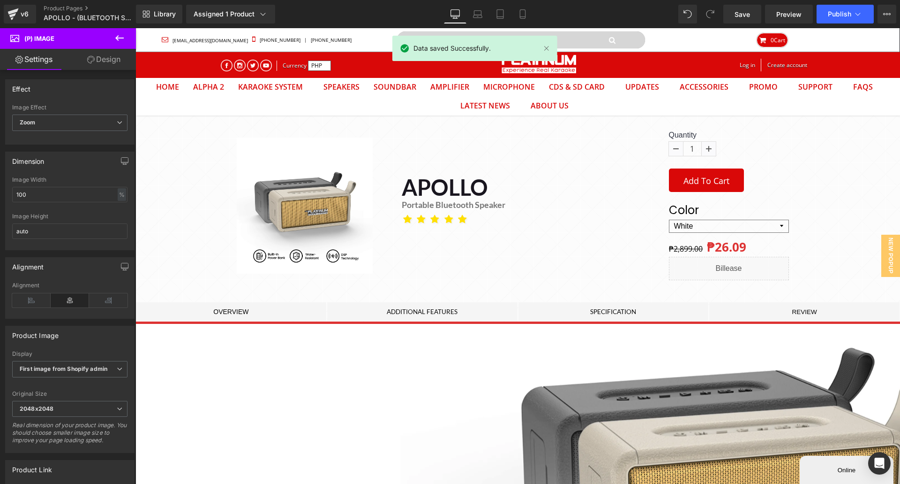
click at [833, 8] on button "Publish" at bounding box center [845, 14] width 57 height 19
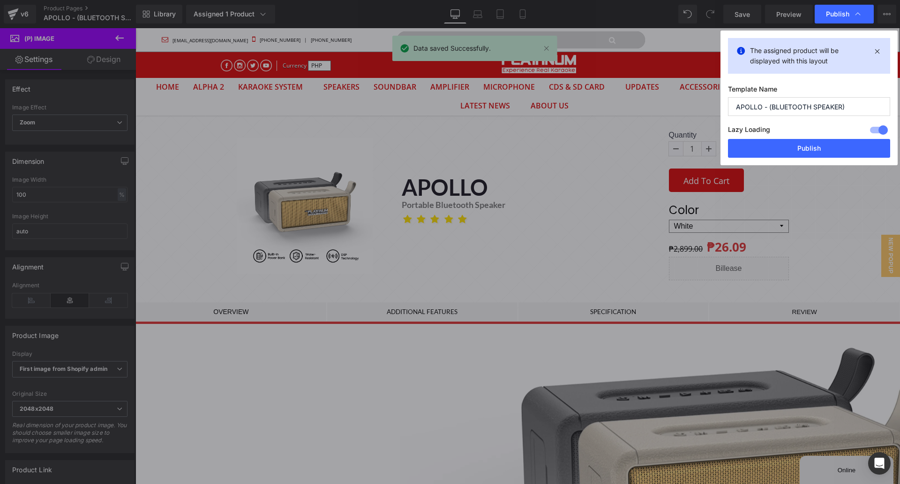
click at [816, 148] on button "Publish" at bounding box center [809, 148] width 162 height 19
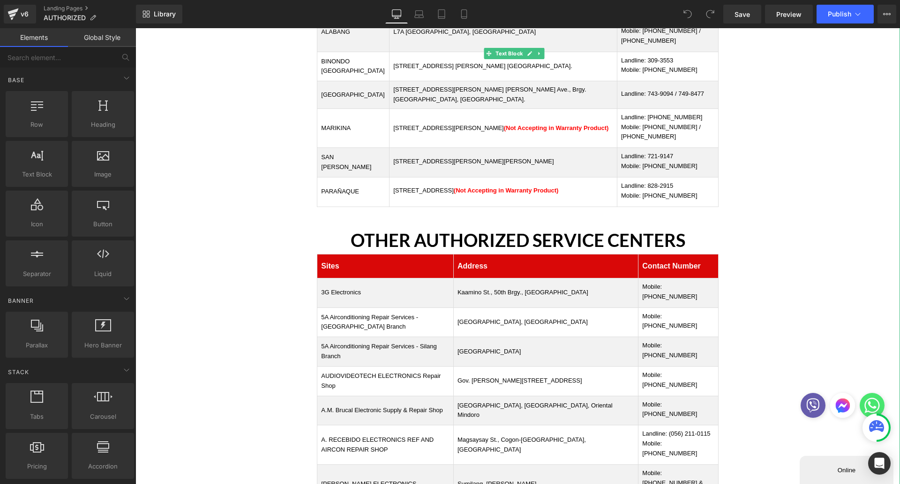
scroll to position [234, 0]
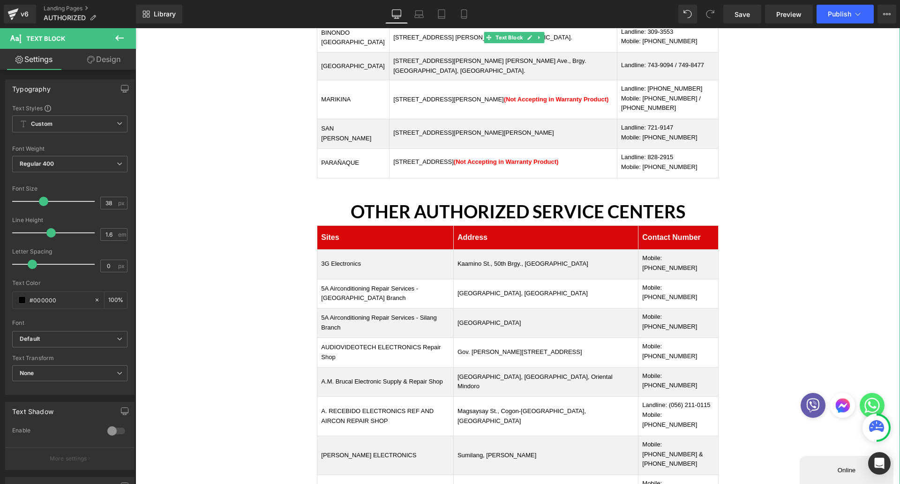
click at [261, 197] on h3 "OTHER AUTHORIZED SERVICE CENTERS" at bounding box center [518, 211] width 765 height 29
click at [841, 14] on span "Publish" at bounding box center [839, 14] width 23 height 8
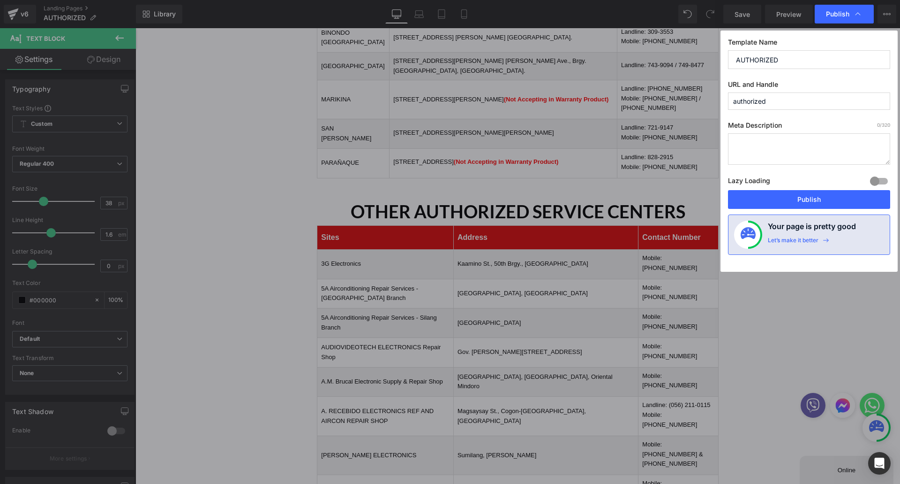
click at [811, 198] on button "Publish" at bounding box center [809, 199] width 162 height 19
